Goal: Transaction & Acquisition: Purchase product/service

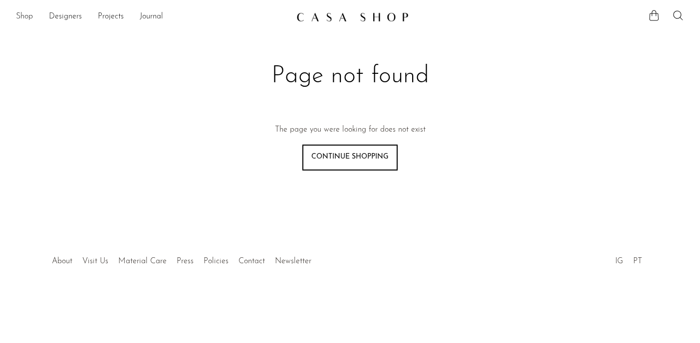
click at [29, 19] on link "Shop" at bounding box center [24, 16] width 17 height 13
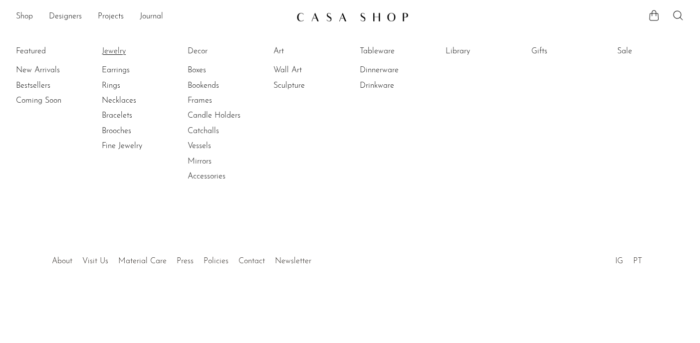
click at [124, 53] on link "Jewelry" at bounding box center [139, 51] width 75 height 11
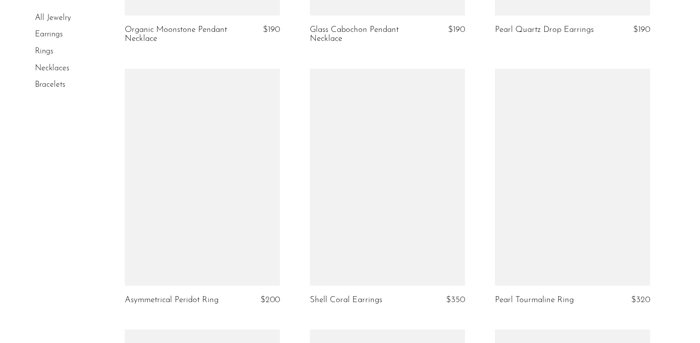
scroll to position [1903, 0]
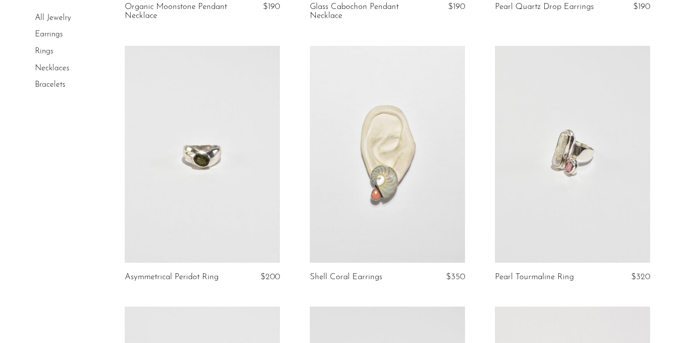
click at [253, 199] on link at bounding box center [202, 154] width 155 height 217
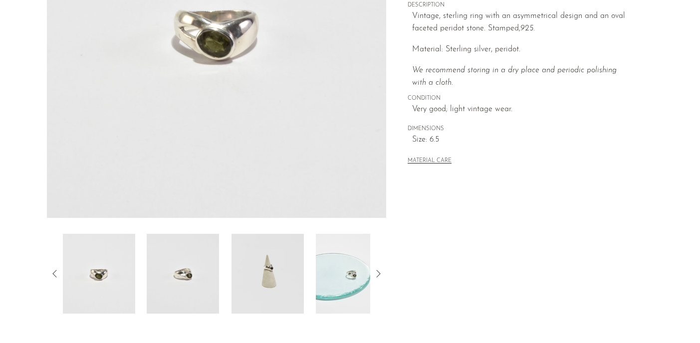
scroll to position [306, 0]
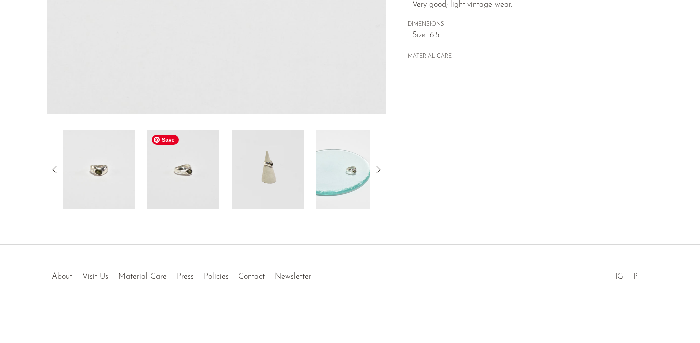
click at [187, 178] on img at bounding box center [183, 170] width 72 height 80
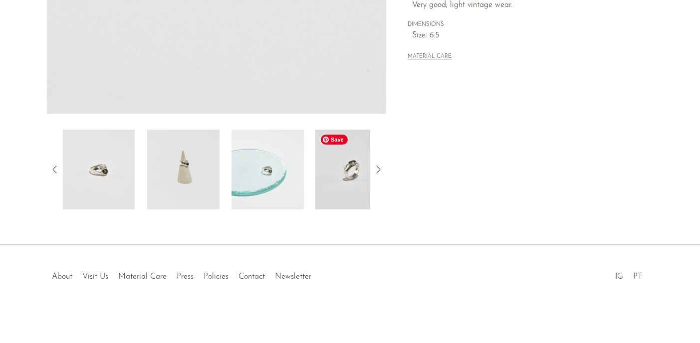
click at [342, 169] on img at bounding box center [352, 170] width 72 height 80
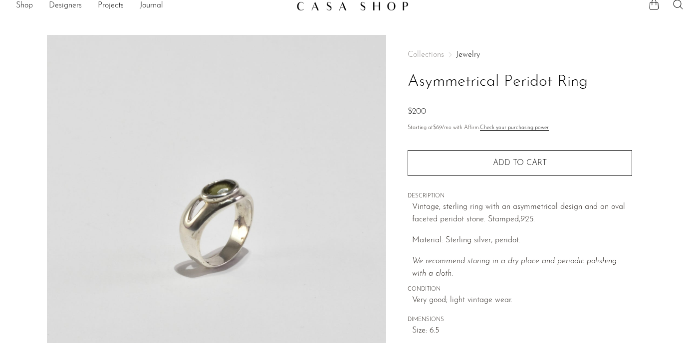
scroll to position [0, 0]
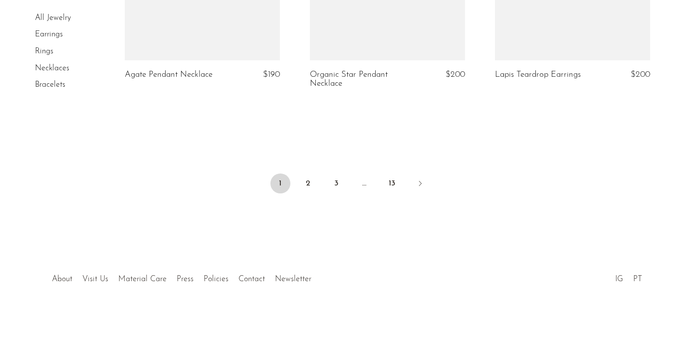
scroll to position [3163, 0]
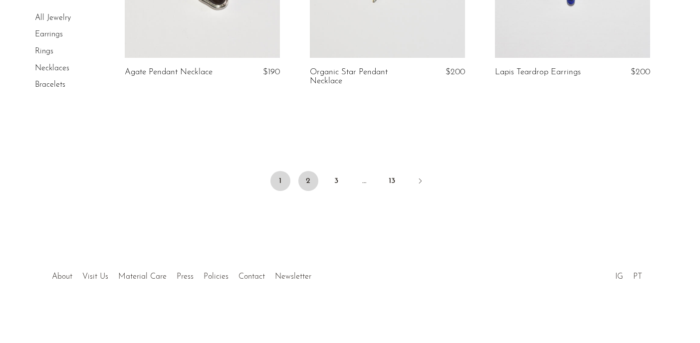
click at [308, 185] on link "2" at bounding box center [308, 181] width 20 height 20
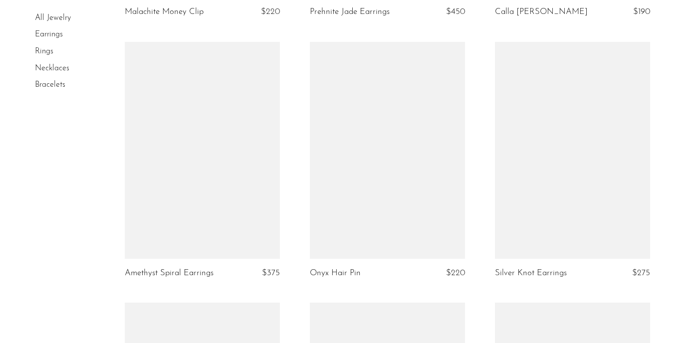
scroll to position [1914, 0]
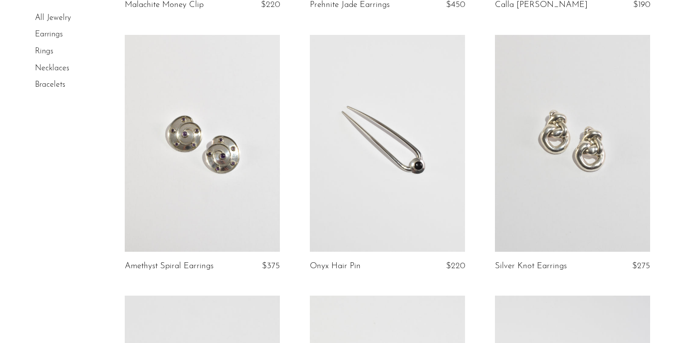
click at [581, 158] on link at bounding box center [572, 143] width 155 height 217
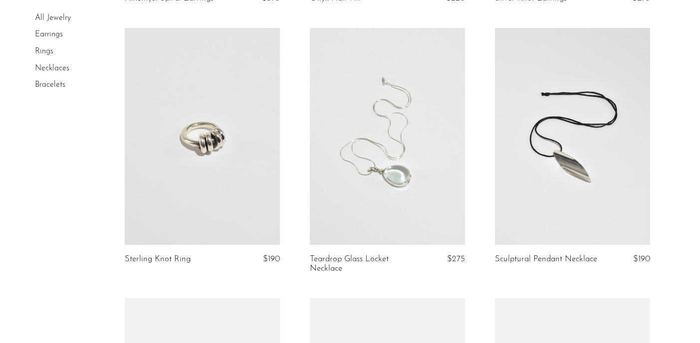
scroll to position [2205, 0]
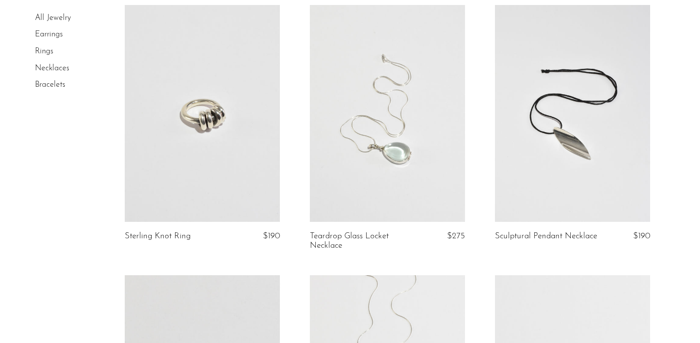
click at [223, 121] on link at bounding box center [202, 113] width 155 height 217
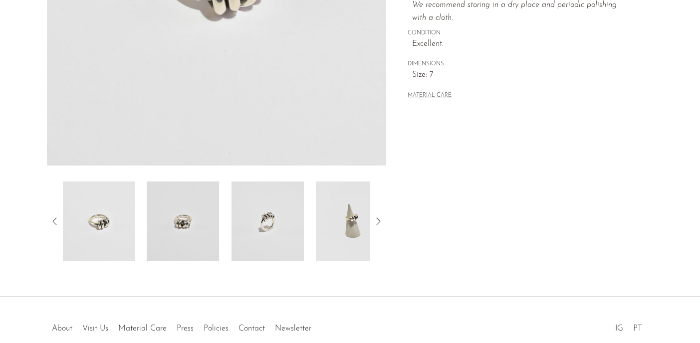
scroll to position [255, 0]
click at [296, 235] on img at bounding box center [268, 221] width 72 height 80
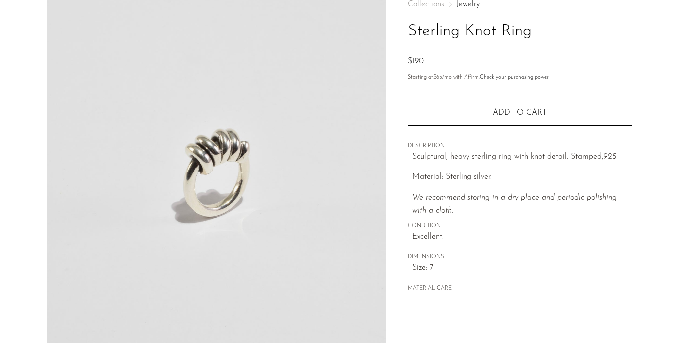
scroll to position [34, 0]
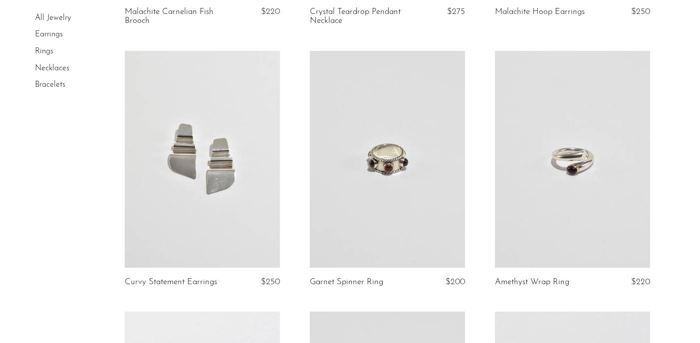
scroll to position [2737, 0]
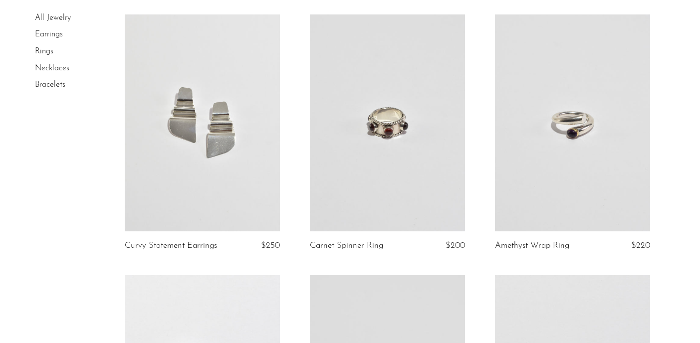
click at [240, 176] on link at bounding box center [202, 122] width 155 height 217
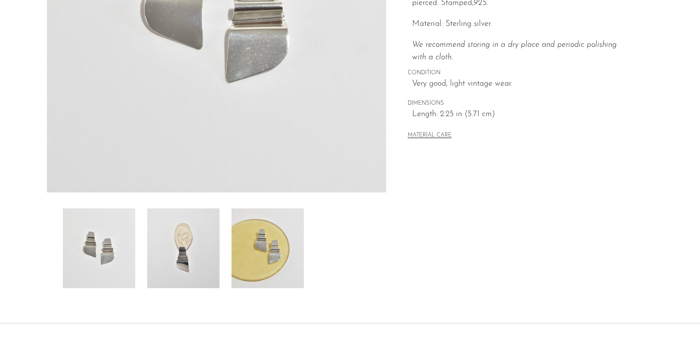
scroll to position [230, 0]
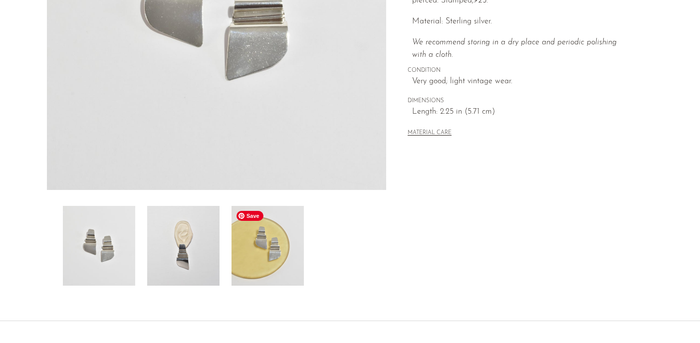
click at [263, 237] on img at bounding box center [268, 246] width 72 height 80
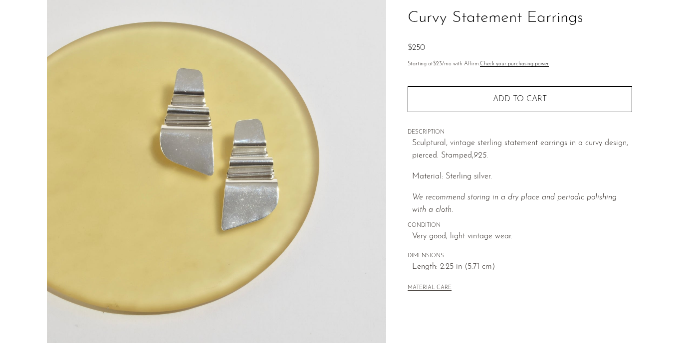
scroll to position [62, 0]
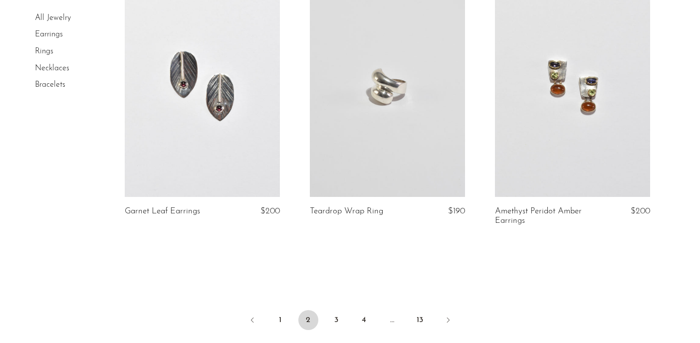
scroll to position [3033, 0]
click at [337, 321] on link "3" at bounding box center [336, 320] width 20 height 20
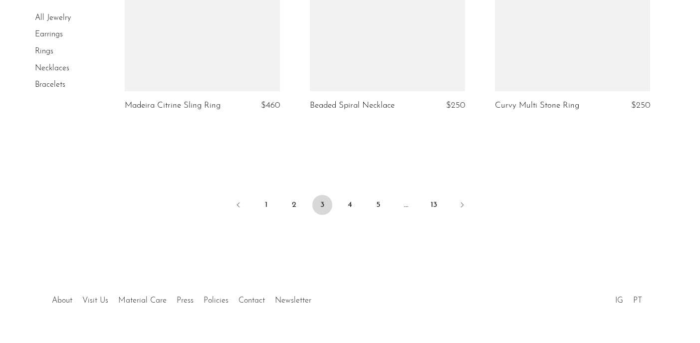
scroll to position [3197, 0]
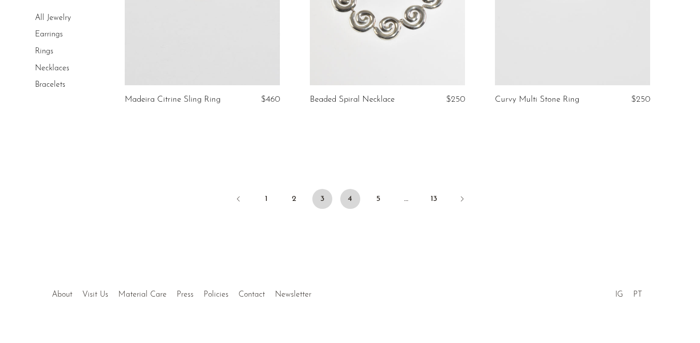
click at [352, 189] on link "4" at bounding box center [350, 199] width 20 height 20
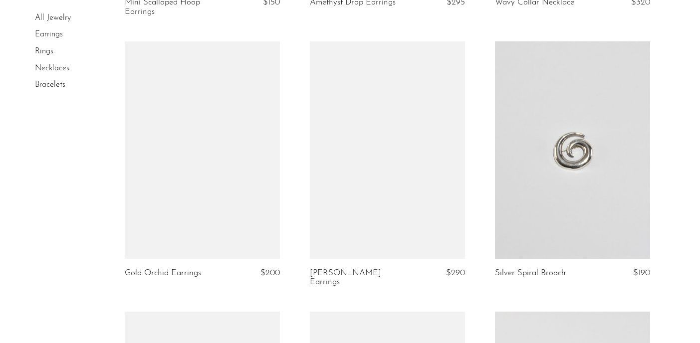
scroll to position [1389, 0]
